Goal: Task Accomplishment & Management: Manage account settings

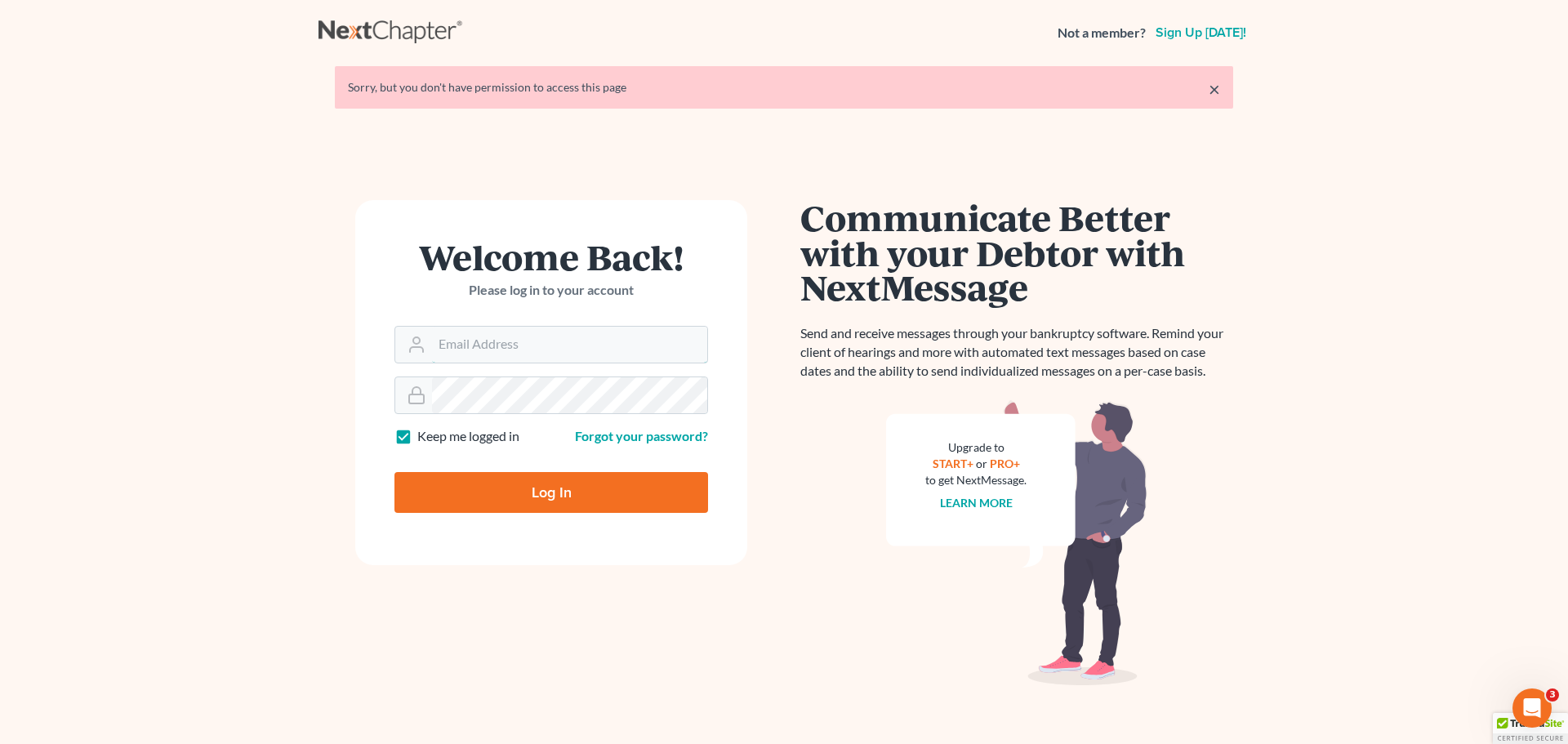
type input "[EMAIL_ADDRESS][DOMAIN_NAME]"
click at [579, 488] on input "Log In" at bounding box center [551, 492] width 314 height 40
type input "Thinking..."
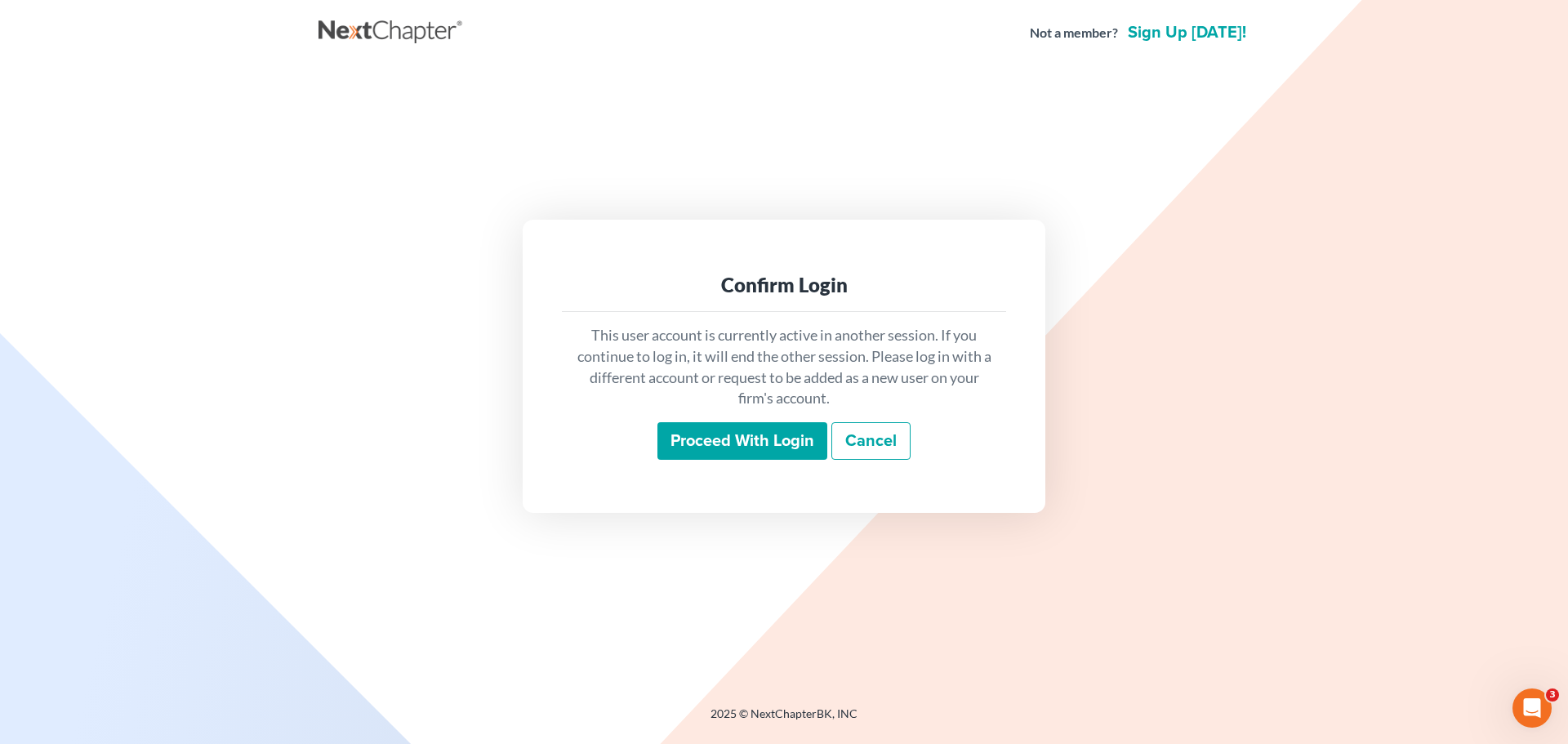
click at [752, 451] on input "Proceed with login" at bounding box center [743, 441] width 170 height 38
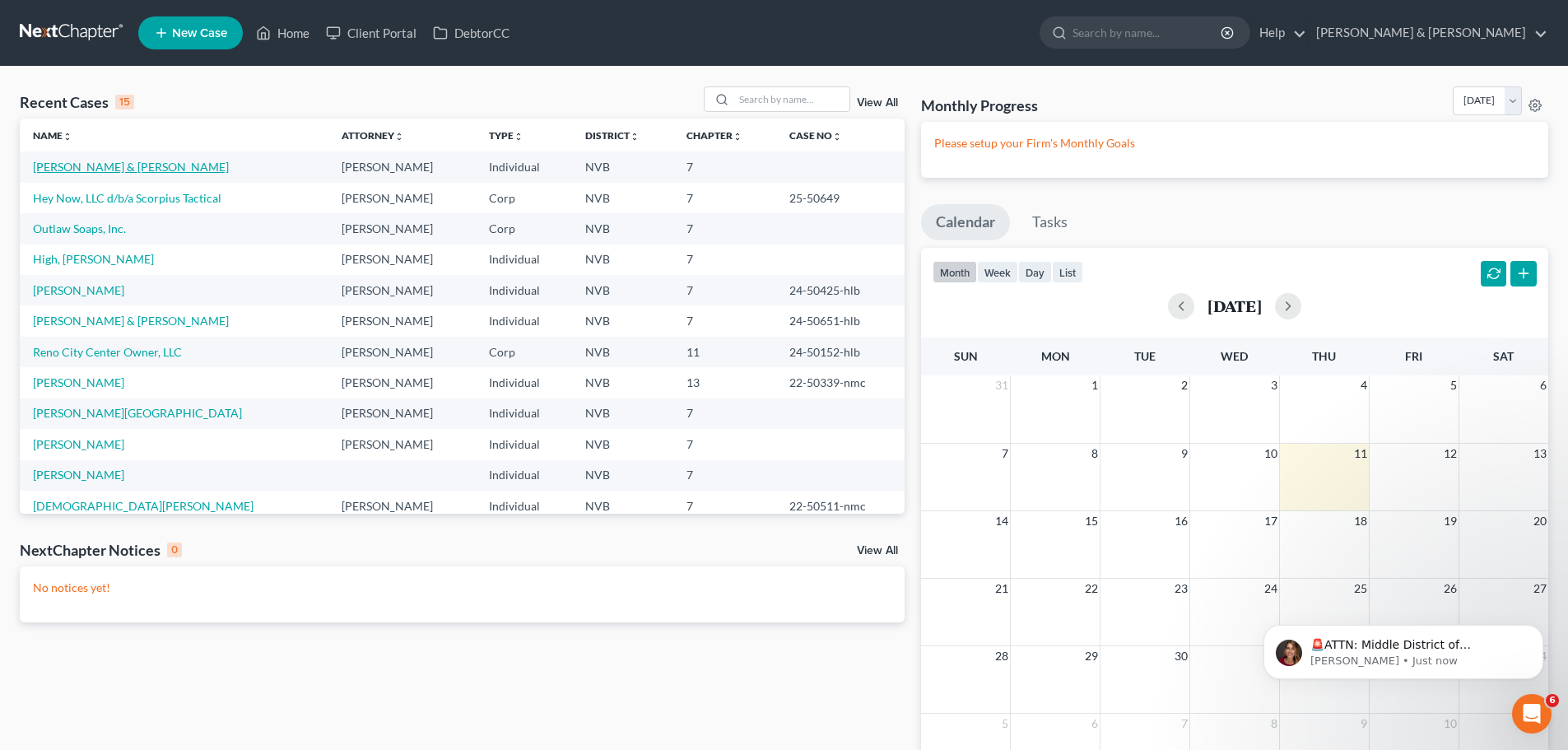
click at [150, 167] on link "Vincent, Russell & Danielle" at bounding box center [131, 166] width 196 height 14
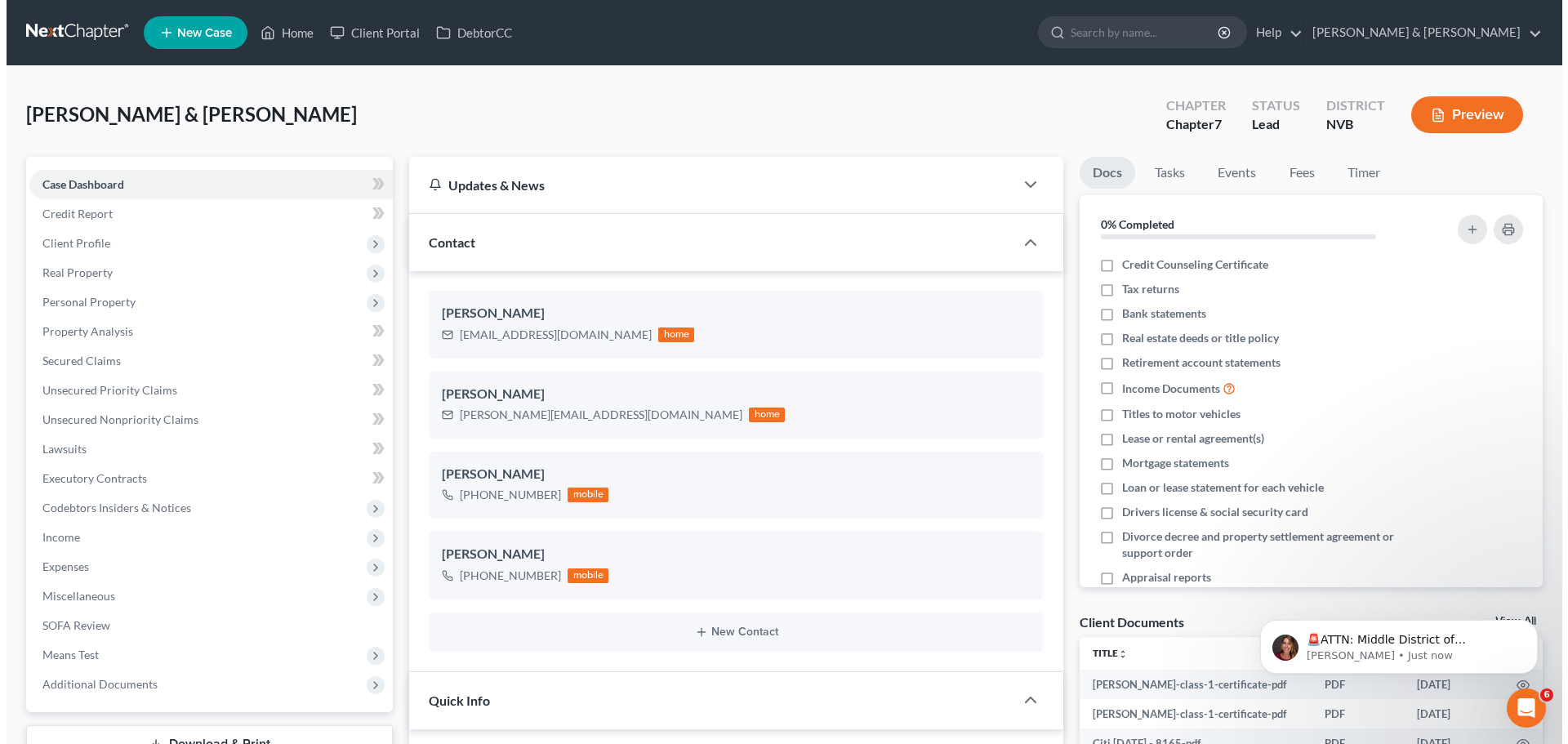
scroll to position [579, 0]
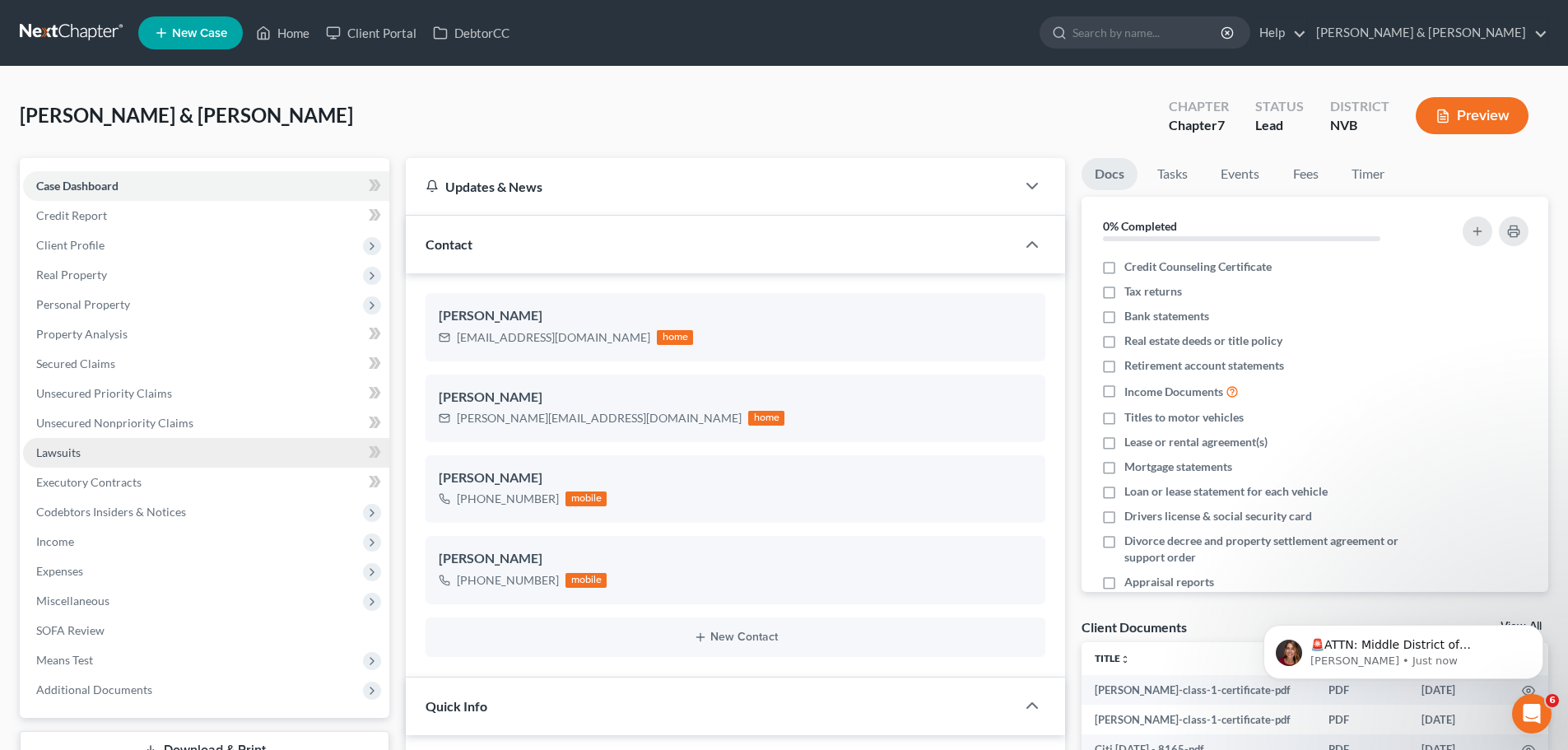
click at [84, 446] on link "Lawsuits" at bounding box center [206, 452] width 367 height 29
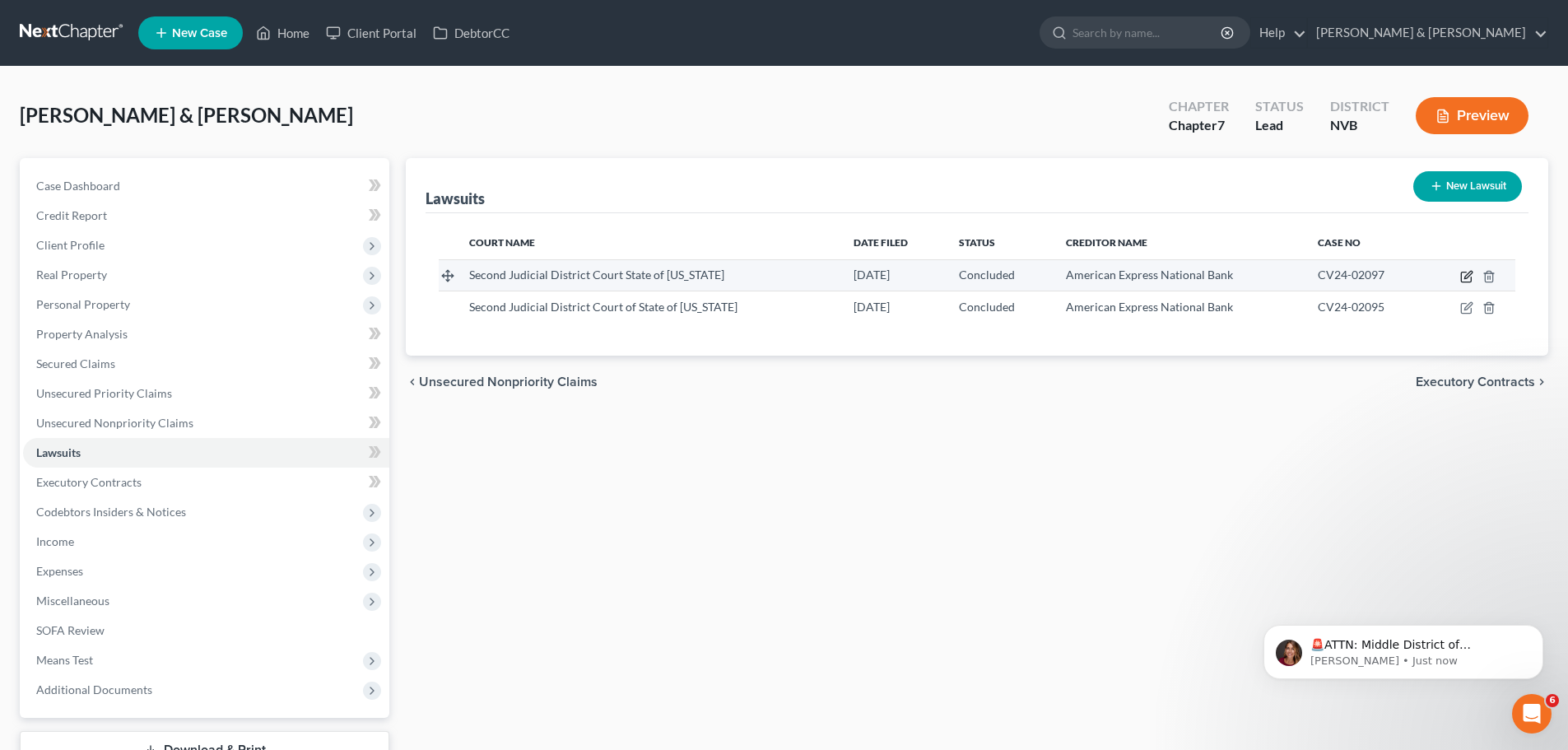
click at [1462, 276] on icon "button" at bounding box center [1466, 277] width 9 height 9
select select "2"
select select "4"
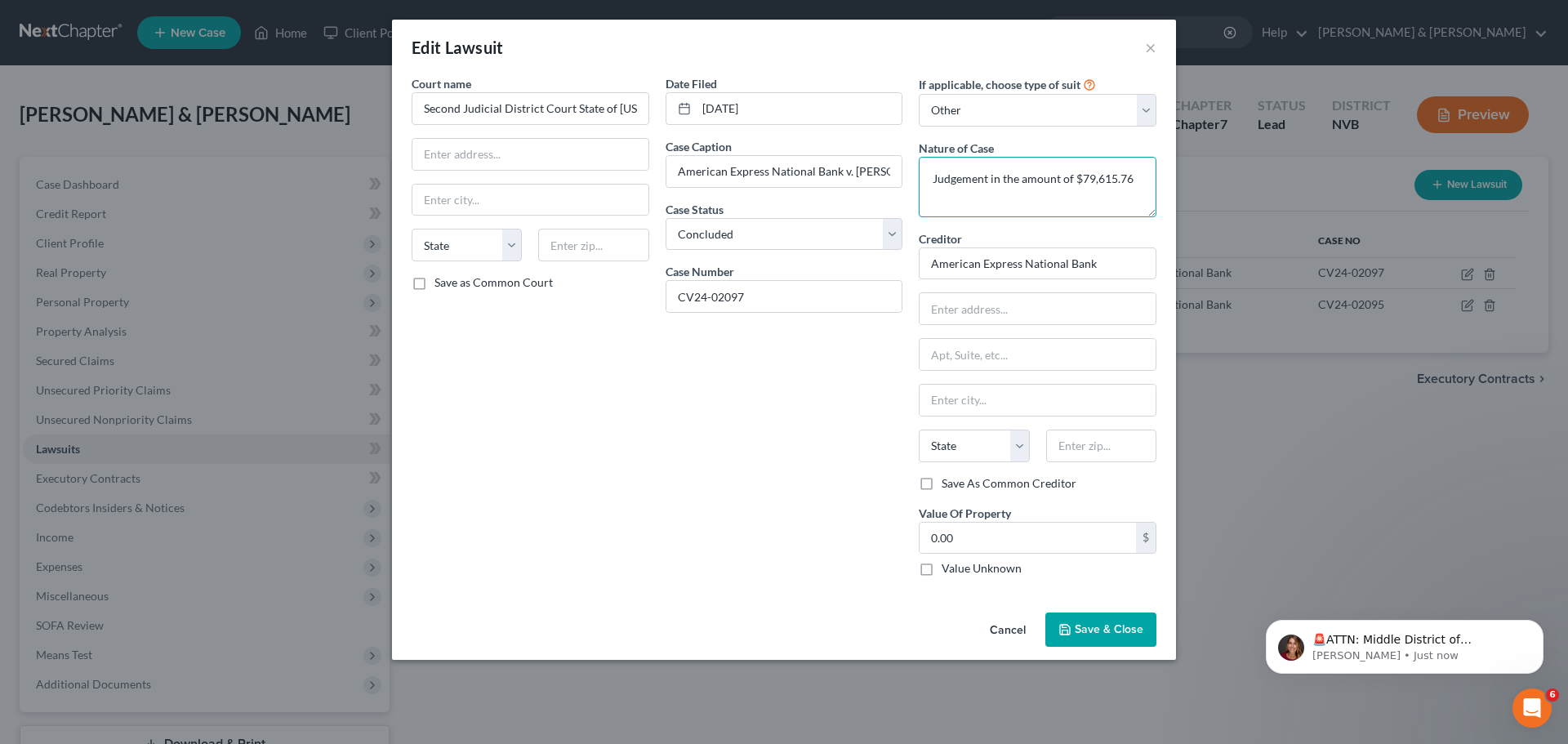
click at [929, 181] on textarea "Judgement in the amount of $79,615.76" at bounding box center [1037, 186] width 237 height 60
drag, startPoint x: 1091, startPoint y: 178, endPoint x: 1115, endPoint y: 200, distance: 32.6
click at [1115, 200] on textarea "Attempt to obtain a Judgement in the amount of $79,615.76" at bounding box center [1037, 186] width 237 height 60
drag, startPoint x: 1042, startPoint y: 197, endPoint x: 936, endPoint y: 181, distance: 107.2
click at [936, 181] on textarea "Attempt to obtain a Judgement, but dismissed without prejudice" at bounding box center [1037, 186] width 237 height 60
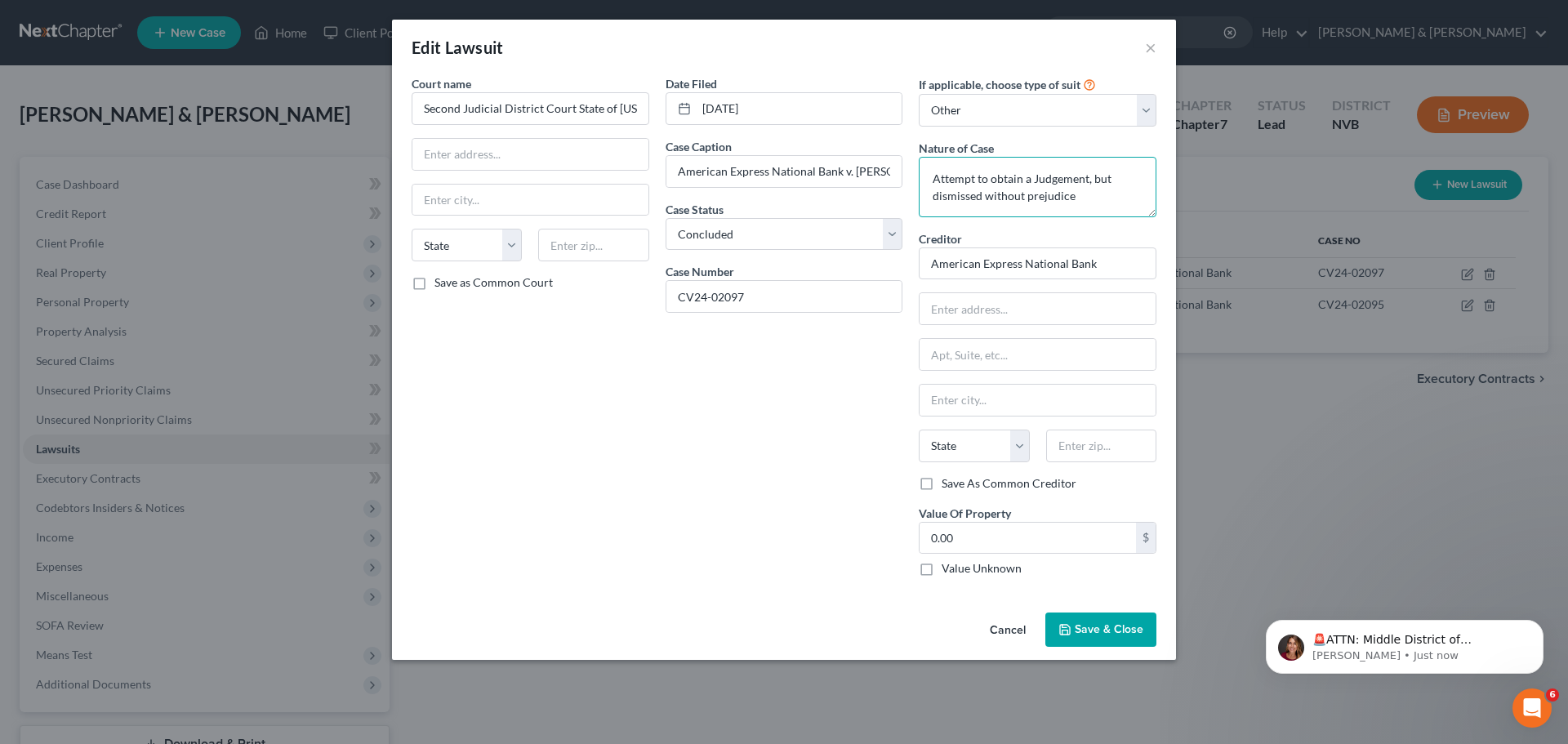
click at [974, 180] on textarea "Attempt to obtain a Judgement, but dismissed without prejudice" at bounding box center [1037, 186] width 237 height 60
click at [1076, 197] on textarea "Attempt to obtain a Judgement, but dismissed without prejudice" at bounding box center [1037, 186] width 237 height 60
type textarea "Attempt to obtain a Judgement, but dismissed without prejudice."
click at [1098, 634] on span "Save & Close" at bounding box center [1109, 629] width 69 height 14
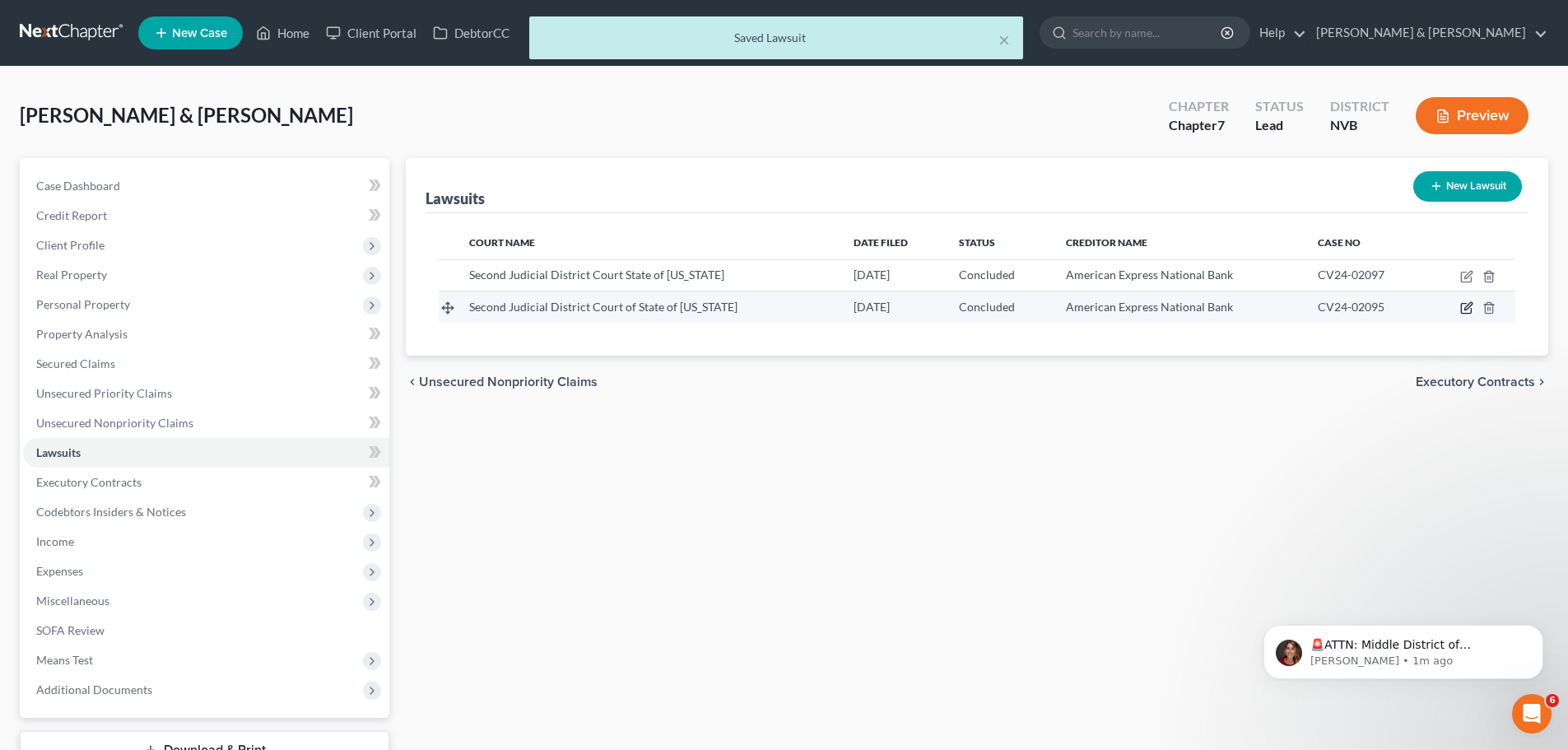
click at [1466, 306] on icon "button" at bounding box center [1467, 308] width 13 height 13
select select "2"
select select "4"
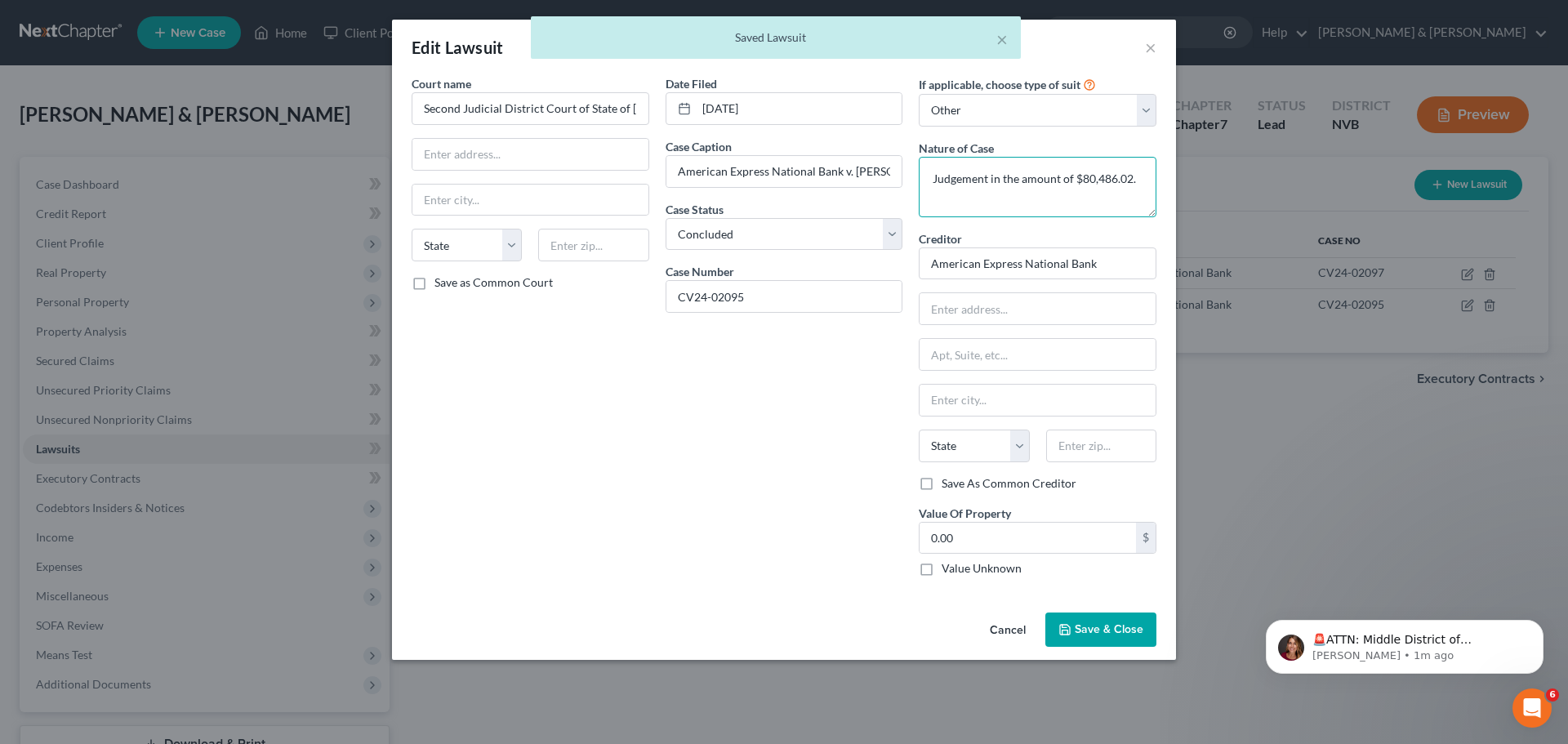
drag, startPoint x: 928, startPoint y: 179, endPoint x: 1145, endPoint y: 171, distance: 217.1
click at [1145, 171] on textarea "Judgement in the amount of $80,486.02." at bounding box center [1037, 186] width 237 height 60
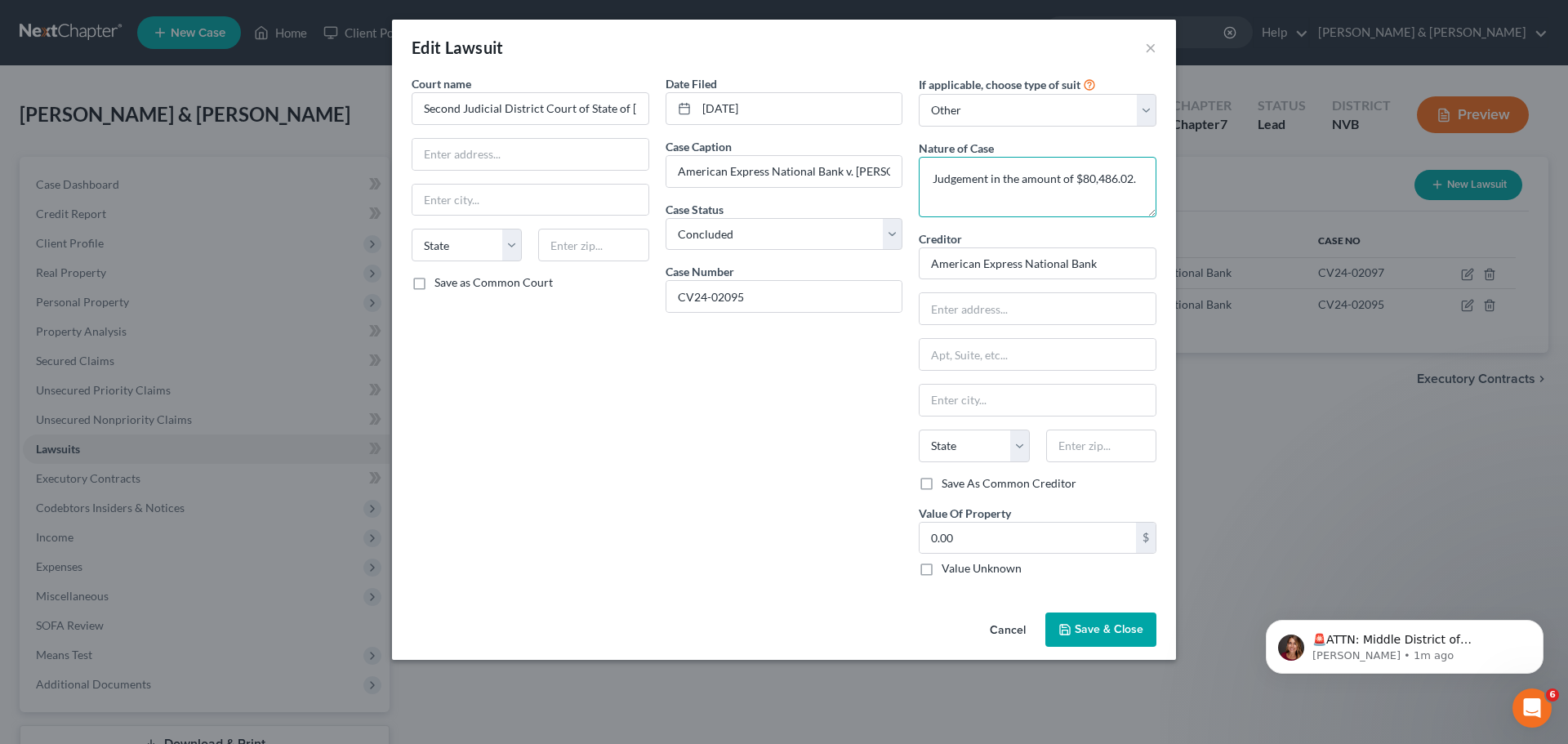
paste textarea "Attempt to obtain a Judgement, but dismissed without prejudice"
type textarea "Attempt to obtain a Judgement, but dismissed without prejudice"
click at [1113, 619] on button "Save & Close" at bounding box center [1102, 629] width 111 height 34
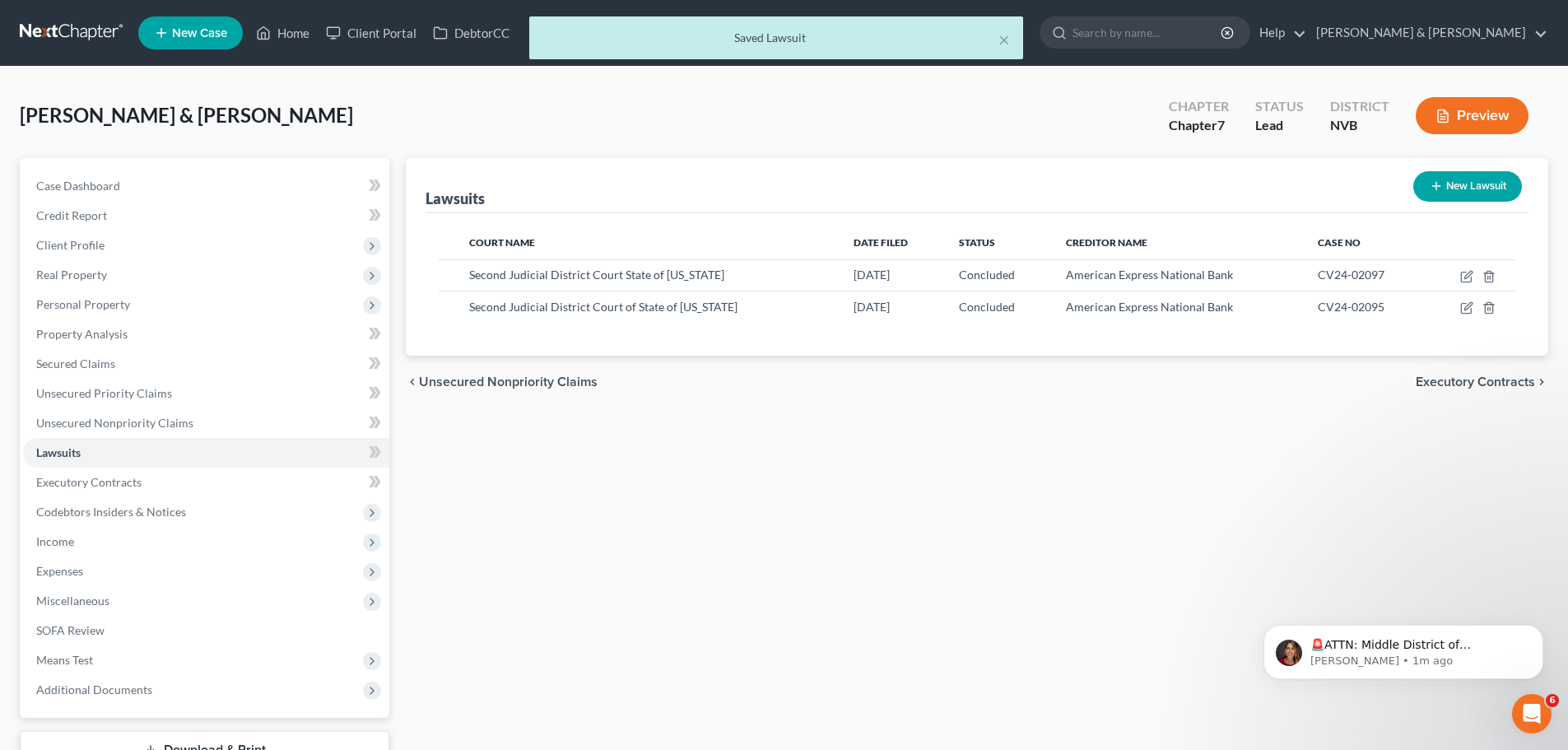
click at [1484, 126] on button "Preview" at bounding box center [1472, 115] width 113 height 37
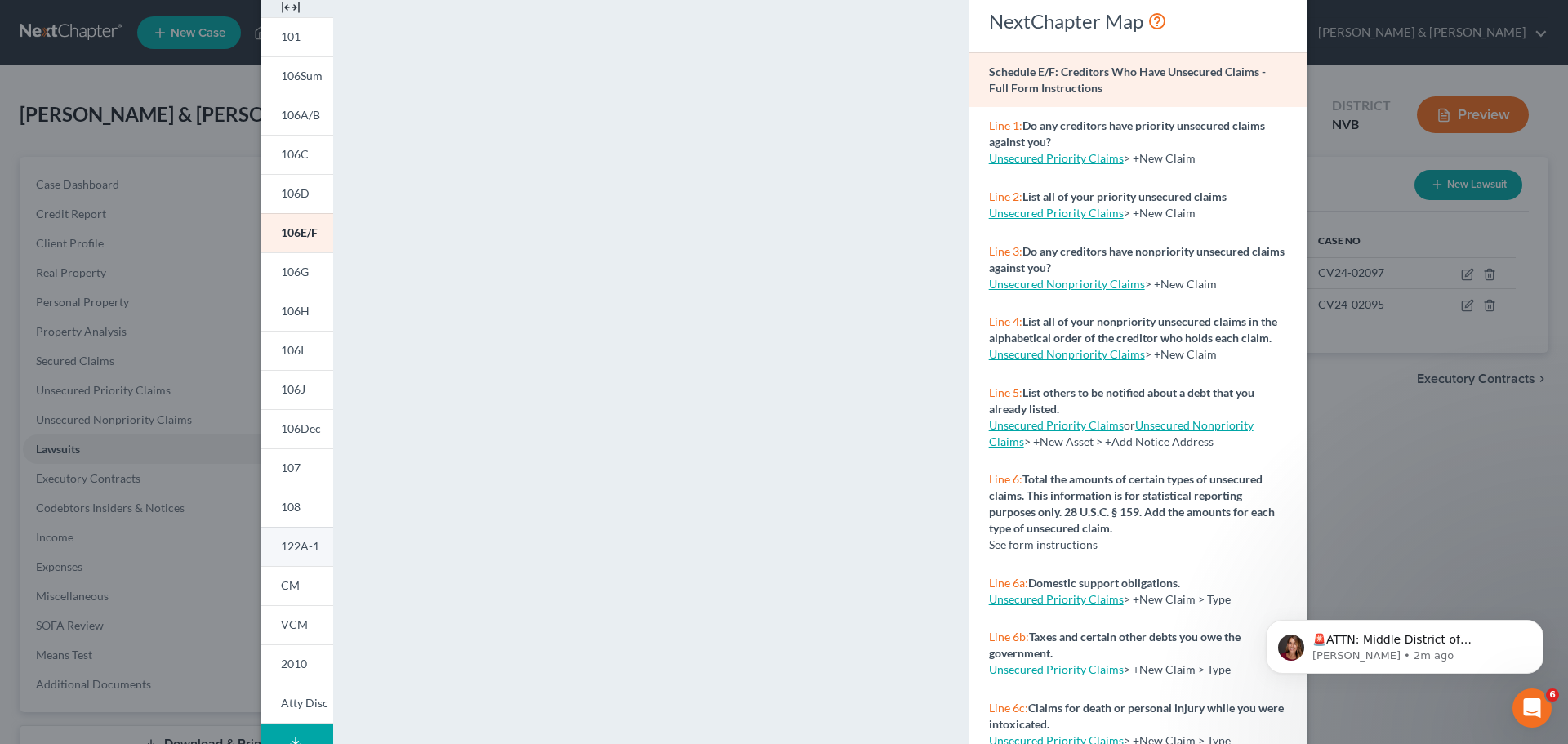
scroll to position [177, 0]
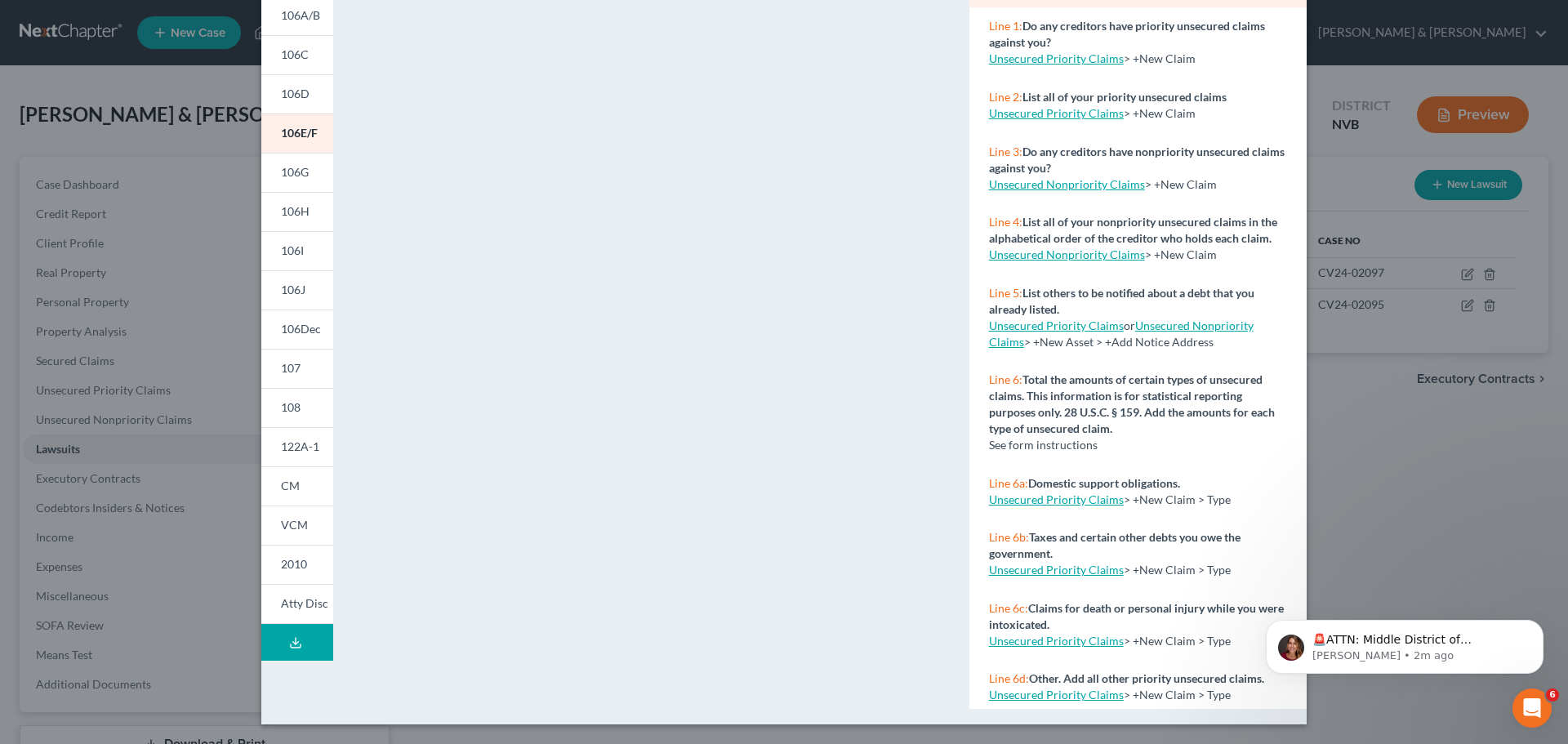
click at [295, 637] on icon at bounding box center [296, 642] width 13 height 13
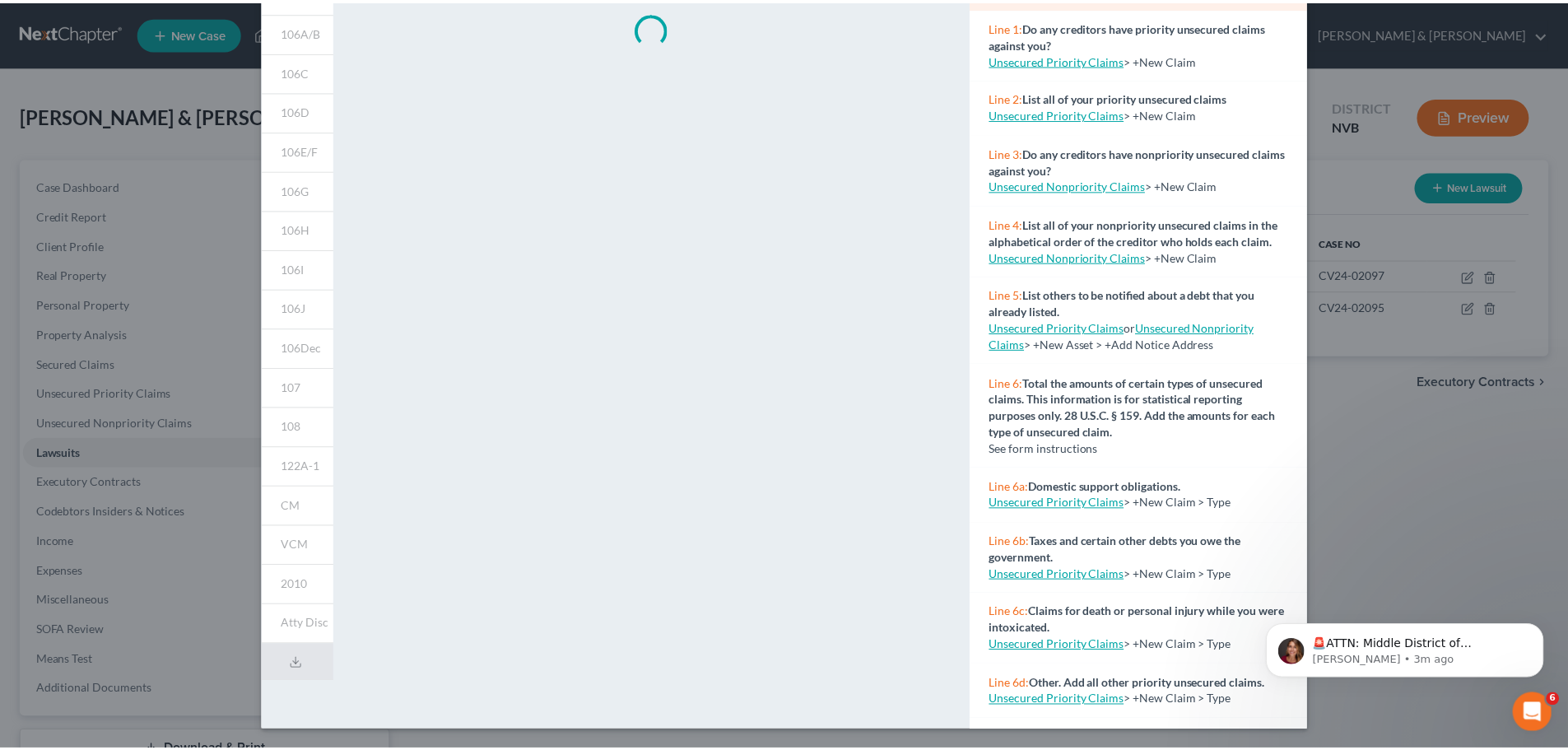
scroll to position [0, 0]
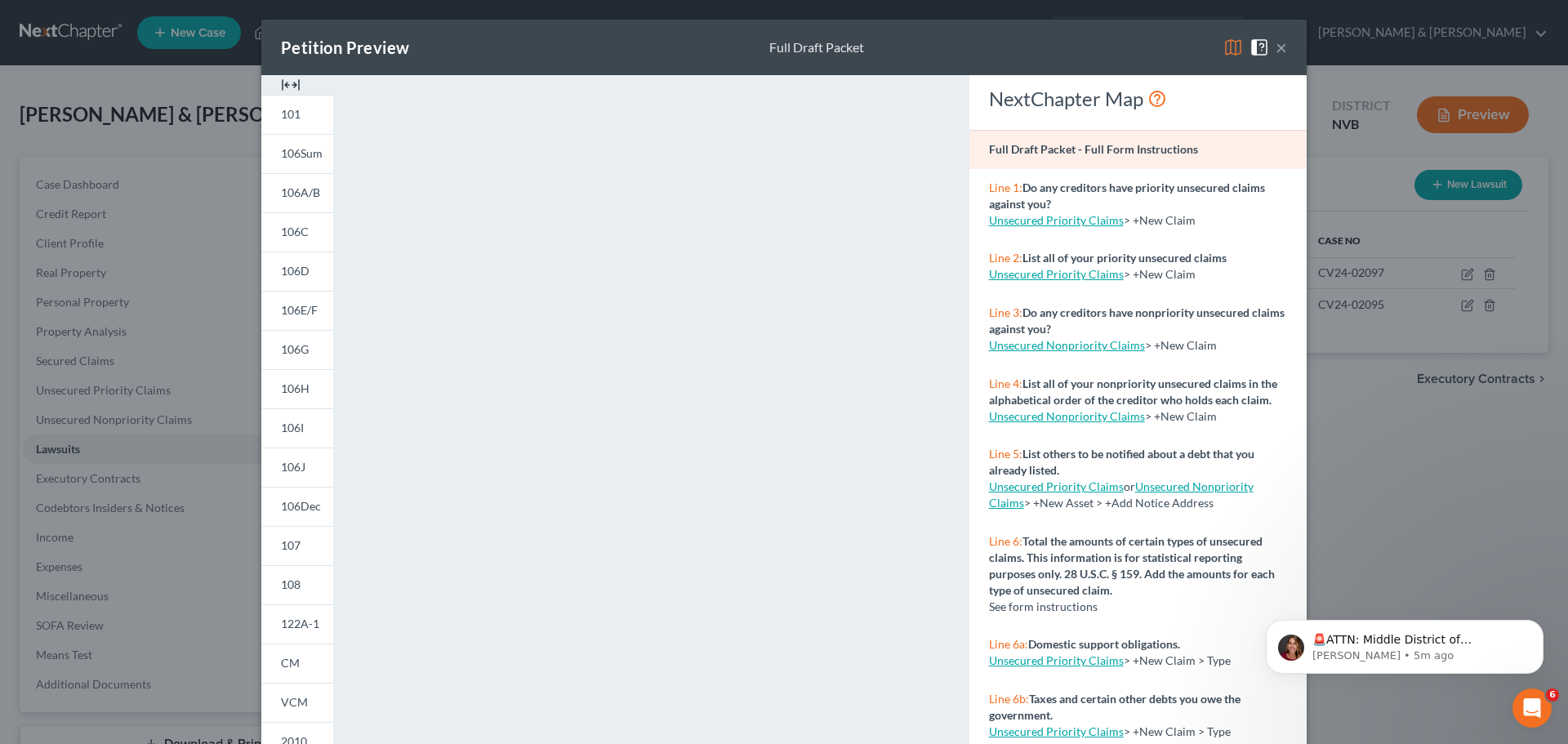
click at [1280, 41] on button "×" at bounding box center [1282, 47] width 11 height 20
